Goal: Information Seeking & Learning: Find specific fact

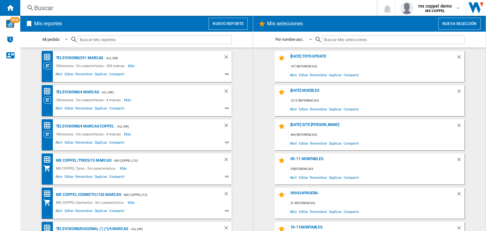
click at [222, 4] on div "Buscar" at bounding box center [197, 7] width 326 height 9
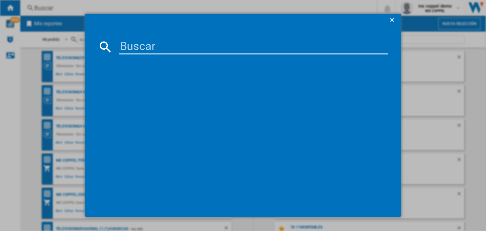
click at [209, 40] on input at bounding box center [253, 46] width 269 height 15
paste input "FURNITURER [PERSON_NAME]"
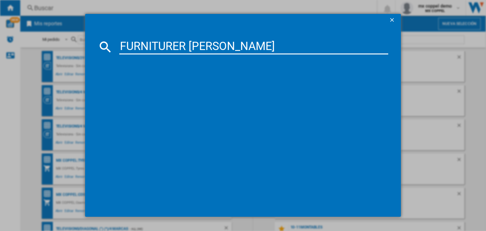
type input "FURNITURER [PERSON_NAME]"
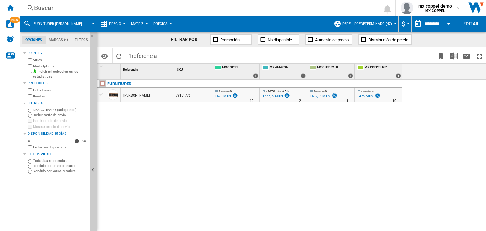
click at [354, 143] on div "FurnitureR 0.0 % 1475 MXN % N/A 10 FurnitureR FURNITURER MX" at bounding box center [349, 156] width 274 height 152
click at [456, 10] on div "mx coppel demo MX COPPEL" at bounding box center [430, 8] width 60 height 13
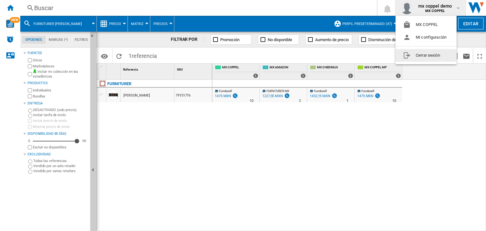
click at [432, 51] on button "Cerrar sesión" at bounding box center [425, 55] width 61 height 13
